Goal: Task Accomplishment & Management: Use online tool/utility

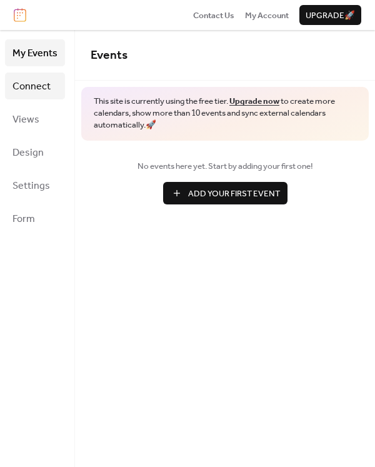
click at [48, 82] on span "Connect" at bounding box center [32, 86] width 38 height 19
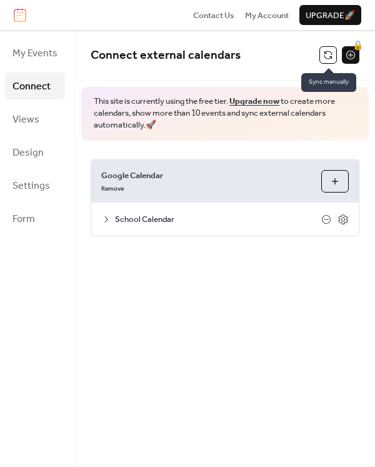
click at [327, 52] on button at bounding box center [329, 55] width 18 height 18
